Goal: Information Seeking & Learning: Find specific fact

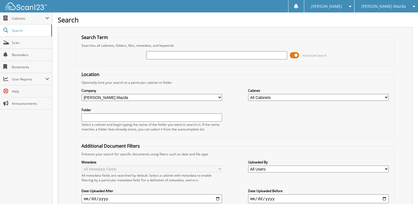
click at [389, 11] on div "[PERSON_NAME] Mazda" at bounding box center [386, 6] width 58 height 12
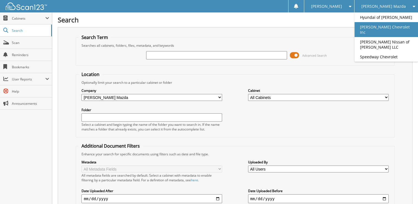
click at [380, 29] on link "[PERSON_NAME] Chevrolet Inc" at bounding box center [387, 29] width 64 height 15
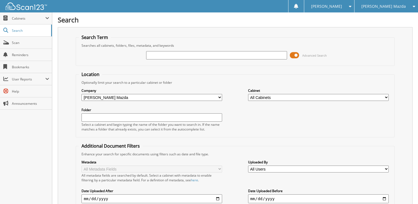
click at [194, 54] on input "text" at bounding box center [216, 55] width 141 height 8
type input "30988"
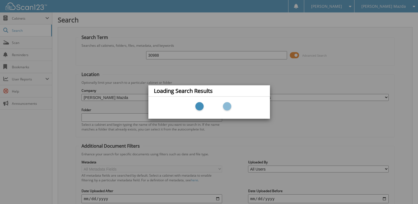
click at [250, 72] on div "Loading Search Results" at bounding box center [209, 102] width 418 height 204
click at [390, 3] on div "Loading Search Results" at bounding box center [209, 102] width 418 height 204
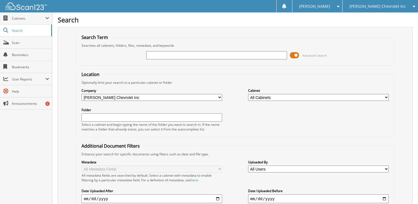
click at [371, 6] on span "[PERSON_NAME] Chevrolet Inc" at bounding box center [378, 6] width 56 height 3
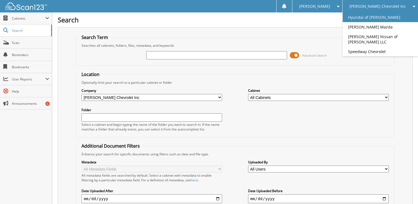
click at [366, 19] on link "Hyundai of [PERSON_NAME]" at bounding box center [380, 17] width 75 height 10
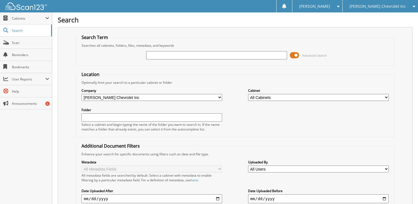
click at [197, 51] on input "text" at bounding box center [216, 55] width 141 height 8
type input "30988"
click at [191, 51] on input "30988" at bounding box center [216, 55] width 141 height 8
drag, startPoint x: 165, startPoint y: 56, endPoint x: 108, endPoint y: 56, distance: 57.5
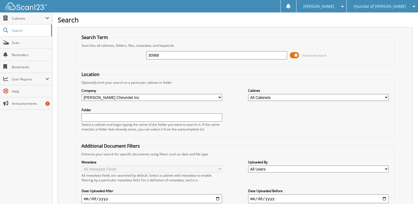
click at [108, 56] on div "30988 Advanced Search" at bounding box center [235, 55] width 313 height 15
type input "mallinak"
click at [163, 59] on div "mallinak" at bounding box center [216, 55] width 141 height 9
drag, startPoint x: 172, startPoint y: 54, endPoint x: 115, endPoint y: 50, distance: 57.1
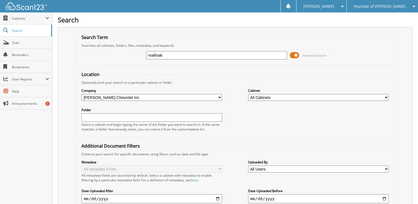
click at [115, 50] on div "mallinak Advanced Search" at bounding box center [235, 55] width 313 height 15
type input "30988"
click at [391, 6] on span "Hyundai of [PERSON_NAME]" at bounding box center [380, 6] width 52 height 3
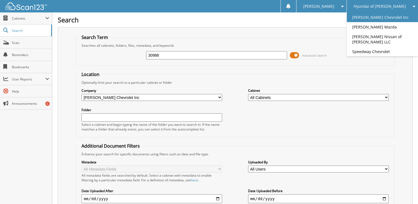
click at [384, 22] on link "[PERSON_NAME] Chevrolet Inc" at bounding box center [382, 17] width 71 height 10
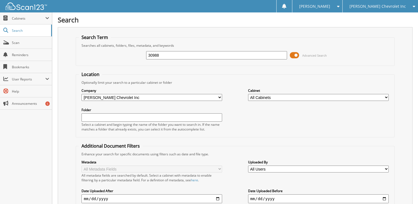
type input "30988"
drag, startPoint x: 158, startPoint y: 57, endPoint x: 143, endPoint y: 58, distance: 15.2
click at [143, 58] on div "30988 Advanced Search" at bounding box center [235, 55] width 313 height 15
drag, startPoint x: 161, startPoint y: 56, endPoint x: 86, endPoint y: 57, distance: 74.4
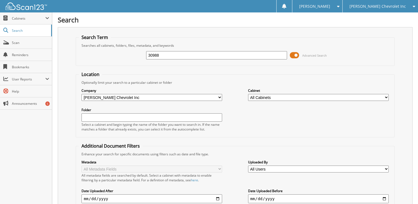
click at [86, 57] on div "30988 Advanced Search" at bounding box center [235, 55] width 313 height 15
type input "MALLINAK"
click at [386, 5] on span "[PERSON_NAME] Chevrolet Inc" at bounding box center [378, 6] width 56 height 3
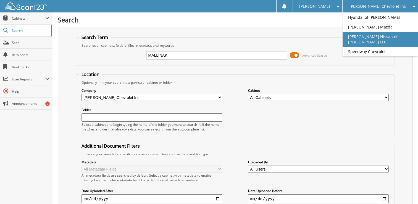
click at [381, 39] on link "[PERSON_NAME] Nissan of [PERSON_NAME] LLC" at bounding box center [380, 39] width 75 height 15
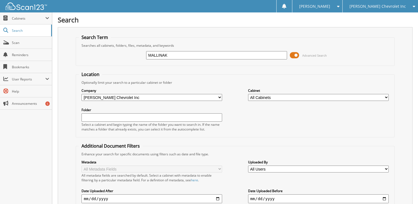
click at [196, 56] on input "MALLINAK" at bounding box center [216, 55] width 141 height 8
drag, startPoint x: 346, startPoint y: 10, endPoint x: 287, endPoint y: 38, distance: 65.2
drag, startPoint x: 287, startPoint y: 38, endPoint x: 184, endPoint y: 52, distance: 104.9
drag, startPoint x: 184, startPoint y: 52, endPoint x: 179, endPoint y: 53, distance: 4.6
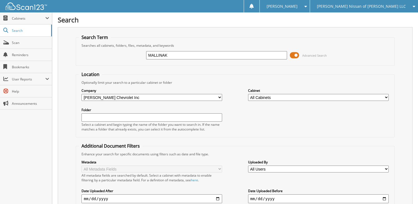
drag, startPoint x: 179, startPoint y: 53, endPoint x: 123, endPoint y: 54, distance: 56.4
click at [123, 54] on div "MALLINAK Advanced Search" at bounding box center [235, 55] width 313 height 15
type input "30988"
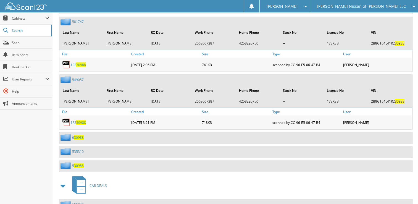
scroll to position [1119, 0]
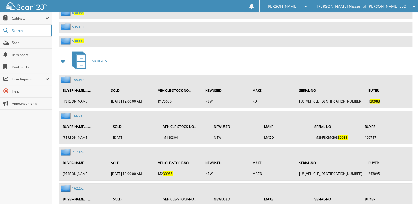
click at [359, 8] on span "[PERSON_NAME] Nissan of [PERSON_NAME] LLC" at bounding box center [361, 6] width 89 height 3
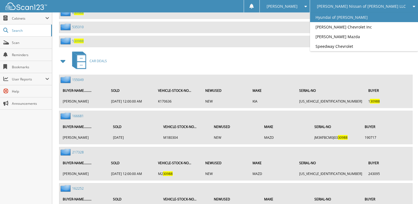
click at [362, 15] on link "Hyundai of [PERSON_NAME]" at bounding box center [364, 17] width 108 height 10
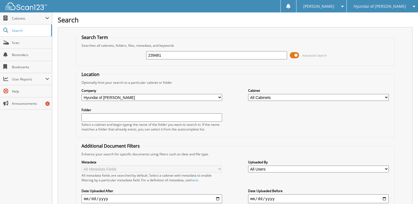
type input "239481"
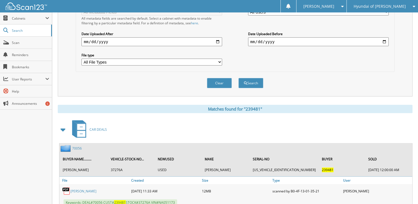
scroll to position [164, 0]
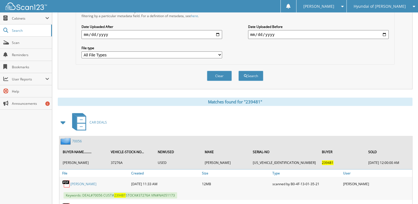
click at [417, 129] on div "Search Search Term Searches all cabinets, folders, files, metadata, and keyword…" at bounding box center [235, 38] width 366 height 404
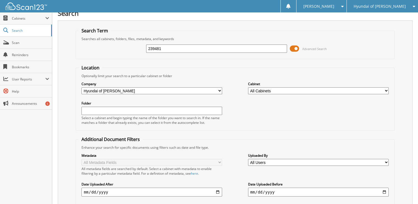
scroll to position [0, 0]
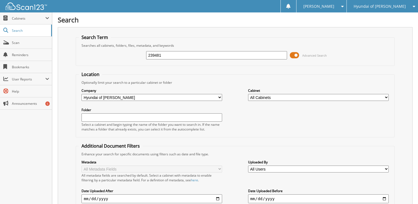
drag, startPoint x: 165, startPoint y: 57, endPoint x: 136, endPoint y: 52, distance: 29.4
click at [136, 52] on div "239481 Advanced Search" at bounding box center [235, 55] width 313 height 15
type input "234979"
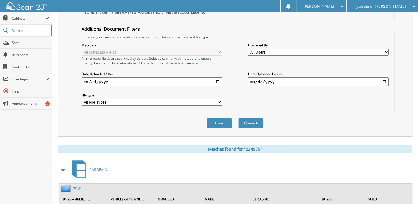
scroll to position [135, 0]
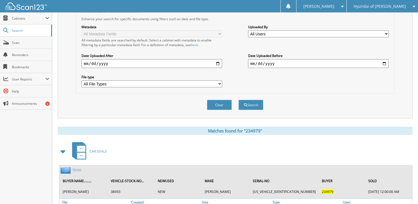
click at [59, 61] on div "Search Term Searches all cabinets, folders, files, metadata, and keywords 23497…" at bounding box center [235, 5] width 355 height 226
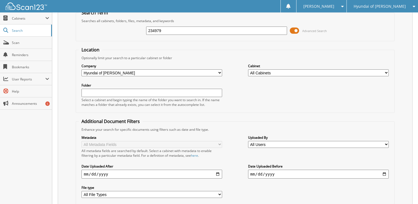
scroll to position [0, 0]
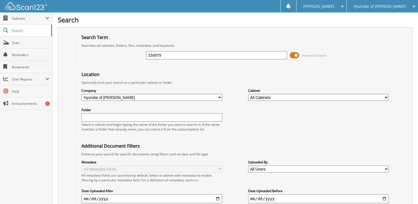
drag, startPoint x: 163, startPoint y: 52, endPoint x: 139, endPoint y: 51, distance: 23.6
click at [139, 51] on div "234979 Advanced Search" at bounding box center [235, 55] width 313 height 15
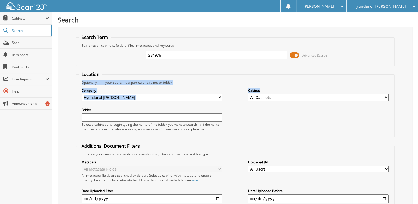
drag, startPoint x: 418, startPoint y: 73, endPoint x: 423, endPoint y: 128, distance: 55.3
click at [418, 128] on html "Lindseylee W. Settings Logout Hyundai of Everett Lee Johnson Chevrolet Inc Lee …" at bounding box center [209, 190] width 418 height 381
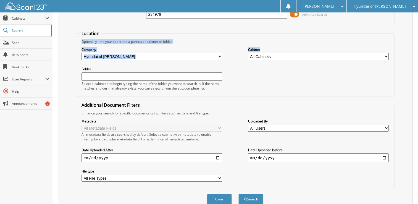
scroll to position [9, 0]
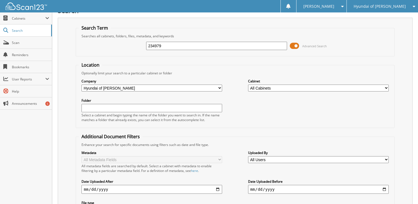
drag, startPoint x: 166, startPoint y: 46, endPoint x: 122, endPoint y: 41, distance: 44.5
click at [122, 41] on div "234979 Advanced Search" at bounding box center [235, 45] width 313 height 15
type input "1029614"
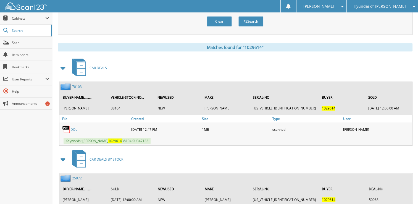
scroll to position [229, 0]
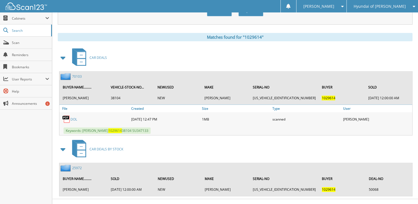
click at [74, 33] on div "Matches found for "1029614"" at bounding box center [235, 37] width 355 height 8
click at [77, 74] on link "70103" at bounding box center [77, 76] width 10 height 5
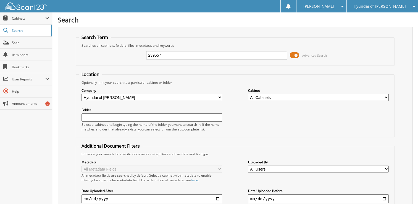
type input "239557"
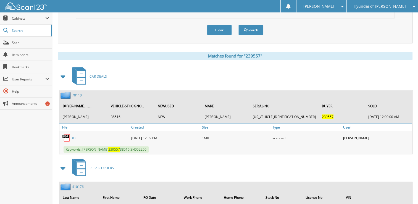
scroll to position [211, 0]
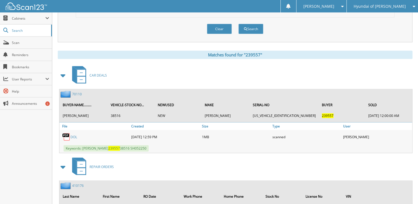
click at [60, 42] on div "Search Term Searches all cabinets, folders, files, metadata, and keywords 23955…" at bounding box center [235, 15] width 355 height 398
click at [77, 92] on link "70110" at bounding box center [77, 94] width 10 height 5
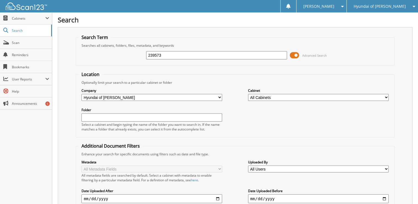
type input "239573"
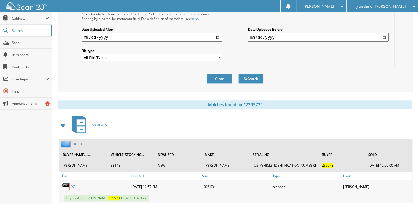
scroll to position [169, 0]
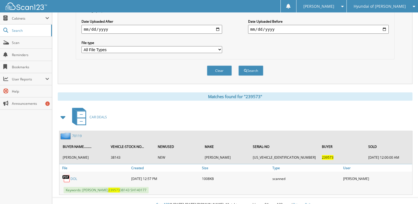
click at [77, 134] on link "70119" at bounding box center [77, 136] width 10 height 5
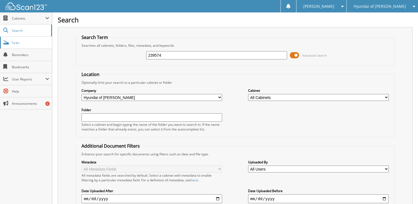
type input "239574"
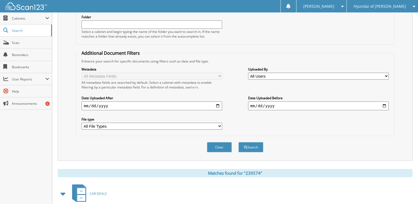
scroll to position [169, 0]
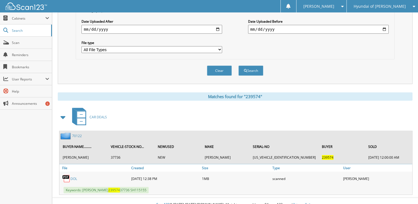
click at [76, 134] on link "70122" at bounding box center [77, 136] width 10 height 5
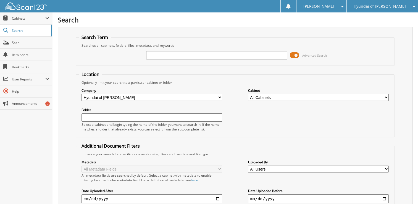
click at [205, 55] on input "text" at bounding box center [216, 55] width 141 height 8
type input "239574"
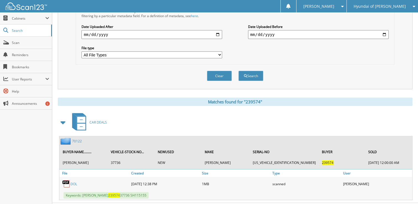
scroll to position [169, 0]
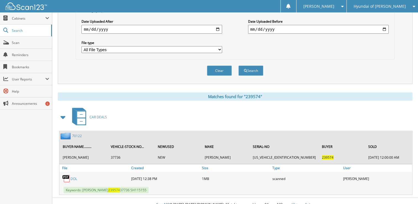
click at [77, 134] on link "70122" at bounding box center [77, 136] width 10 height 5
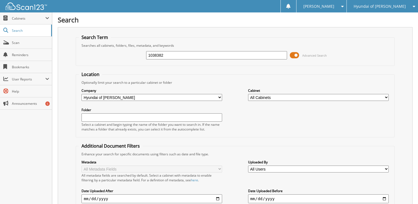
type input "1038382"
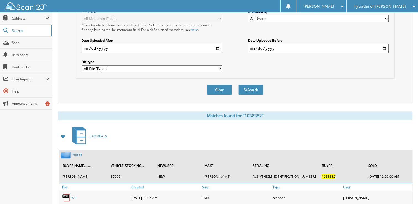
scroll to position [169, 0]
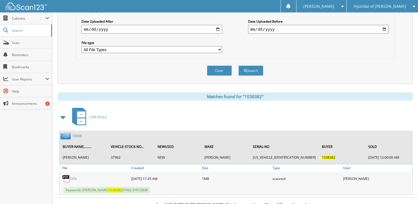
click at [72, 132] on img at bounding box center [67, 135] width 12 height 7
click at [73, 134] on link "70098" at bounding box center [77, 136] width 10 height 5
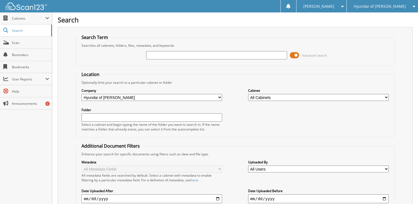
click at [62, 86] on div "Search Term Searches all cabinets, folders, files, metadata, and keywords Advan…" at bounding box center [235, 140] width 355 height 226
click at [183, 54] on input "text" at bounding box center [216, 55] width 141 height 8
type input "227027"
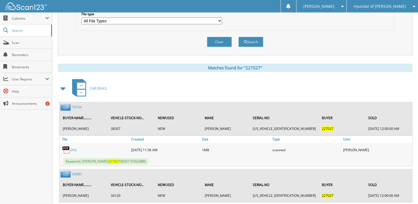
scroll to position [205, 0]
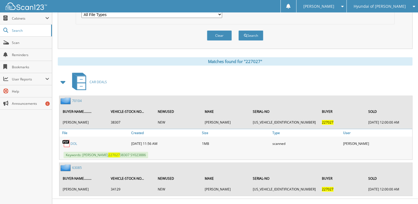
click at [78, 98] on link "70104" at bounding box center [77, 100] width 10 height 5
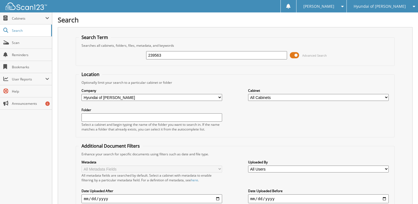
type input "239563"
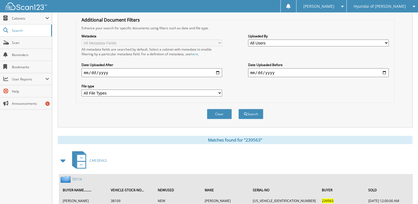
scroll to position [169, 0]
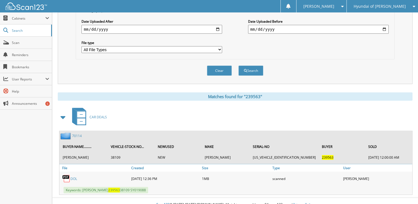
drag, startPoint x: 55, startPoint y: 59, endPoint x: 176, endPoint y: 68, distance: 120.9
click at [176, 68] on div "Clear Search" at bounding box center [235, 70] width 319 height 22
click at [79, 134] on link "70114" at bounding box center [77, 136] width 10 height 5
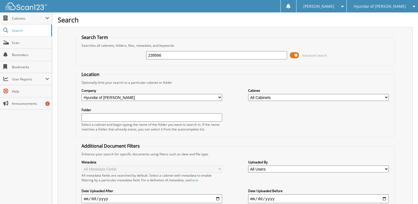
type input "239566"
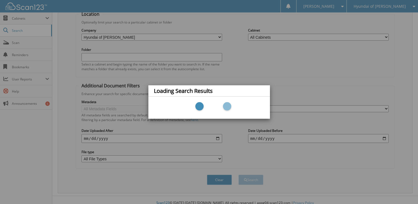
scroll to position [61, 0]
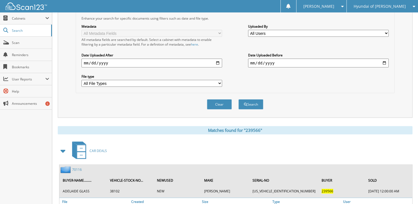
scroll to position [169, 0]
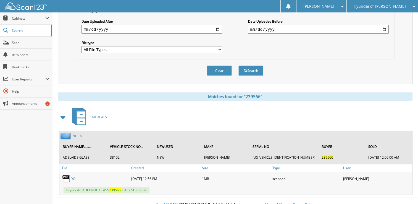
click at [80, 134] on link "70116" at bounding box center [77, 136] width 10 height 5
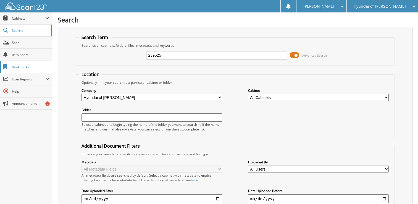
type input "239525"
